Goal: Information Seeking & Learning: Learn about a topic

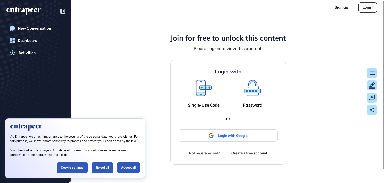
click at [360, 9] on link "Login" at bounding box center [367, 7] width 19 height 10
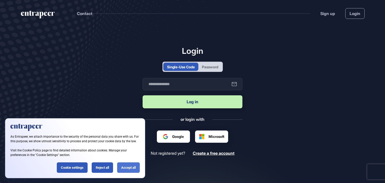
scroll to position [0, 0]
click at [213, 65] on div "Password" at bounding box center [210, 66] width 16 height 5
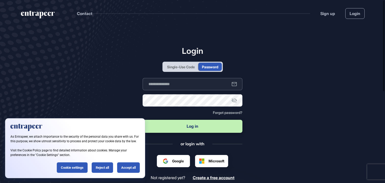
type input "**********"
click at [195, 87] on input "**********" at bounding box center [193, 84] width 100 height 12
click at [202, 124] on button "Log in" at bounding box center [193, 126] width 100 height 13
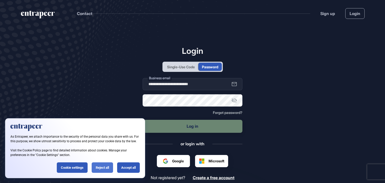
click at [102, 168] on div "Reject all" at bounding box center [102, 167] width 21 height 10
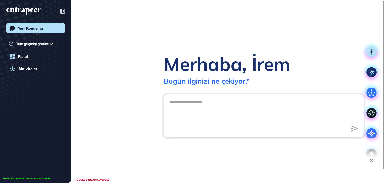
scroll to position [0, 0]
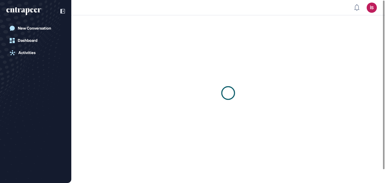
scroll to position [0, 0]
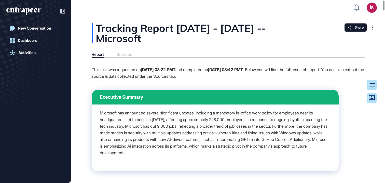
click at [133, 42] on div "Tracking Report [DATE] - [DATE] -- Microsoft" at bounding box center [228, 33] width 273 height 20
click at [197, 40] on div "Tracking Report [DATE] - [DATE] -- Microsoft" at bounding box center [228, 33] width 273 height 20
click at [108, 27] on div "Tracking Report [DATE] - [DATE] -- Microsoft" at bounding box center [228, 33] width 273 height 20
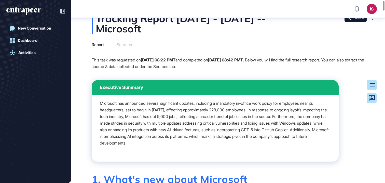
scroll to position [12, 0]
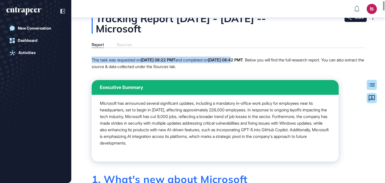
drag, startPoint x: 89, startPoint y: 59, endPoint x: 254, endPoint y: 62, distance: 164.3
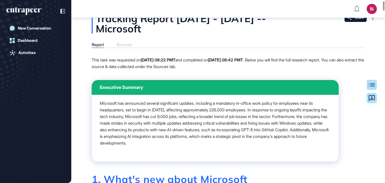
click at [270, 45] on div "Report Sources" at bounding box center [228, 45] width 273 height 6
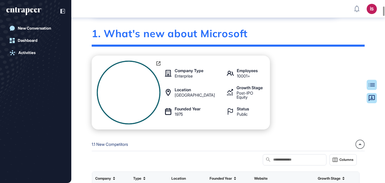
scroll to position [159, 0]
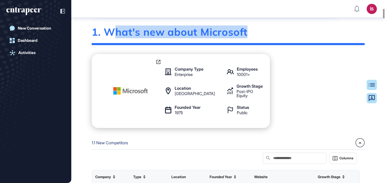
drag, startPoint x: 152, startPoint y: 35, endPoint x: 281, endPoint y: 36, distance: 128.6
click at [281, 36] on div "1. What's new about Microsoft" at bounding box center [228, 35] width 273 height 19
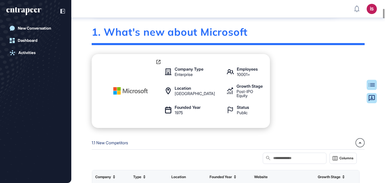
click at [299, 77] on div "Company Type Enterprise Employees 10001+ Location [GEOGRAPHIC_DATA] Growth Stag…" at bounding box center [228, 91] width 273 height 74
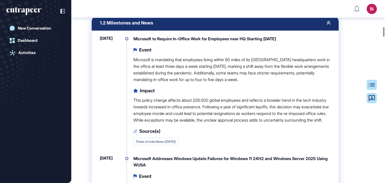
scroll to position [513, 0]
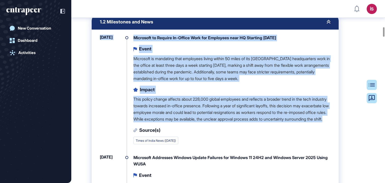
drag, startPoint x: 100, startPoint y: 37, endPoint x: 270, endPoint y: 125, distance: 191.0
click at [270, 125] on div "[DATE] Microsoft to Require In-Office Work for Employees near [GEOGRAPHIC_DATA]…" at bounding box center [215, 95] width 231 height 120
click at [232, 58] on p "Microsoft is mandating that employees living within 50 miles of its [GEOGRAPHIC…" at bounding box center [231, 68] width 197 height 26
click at [205, 48] on div "Event Microsoft is mandating that employees living within 50 miles of its [PERS…" at bounding box center [231, 63] width 197 height 37
click at [211, 58] on p "Microsoft is mandating that employees living within 50 miles of its [GEOGRAPHIC…" at bounding box center [231, 68] width 197 height 26
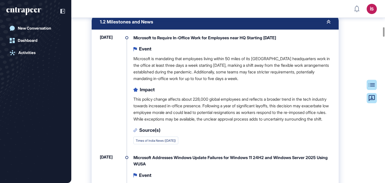
click at [219, 107] on p "This policy change affects about 228,000 global employees and reflects a broade…" at bounding box center [231, 109] width 197 height 26
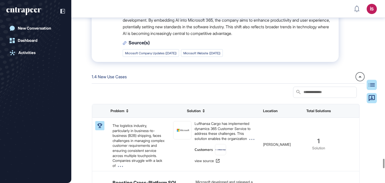
scroll to position [3085, 0]
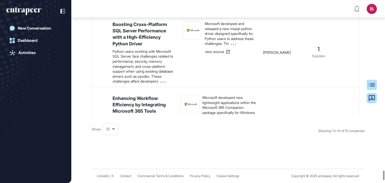
scroll to position [3183, 0]
